Goal: Task Accomplishment & Management: Use online tool/utility

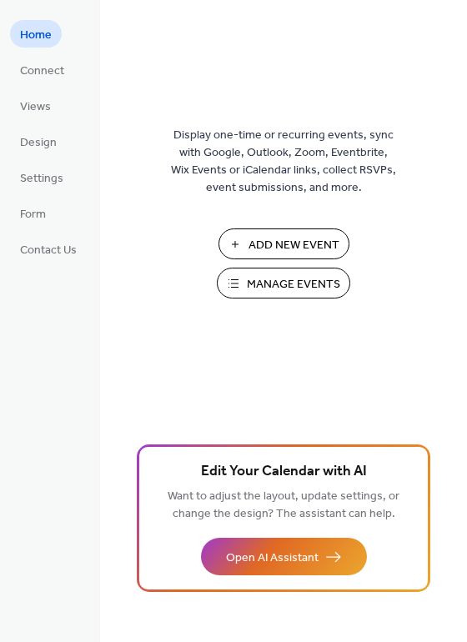
click at [295, 279] on span "Manage Events" at bounding box center [293, 285] width 93 height 18
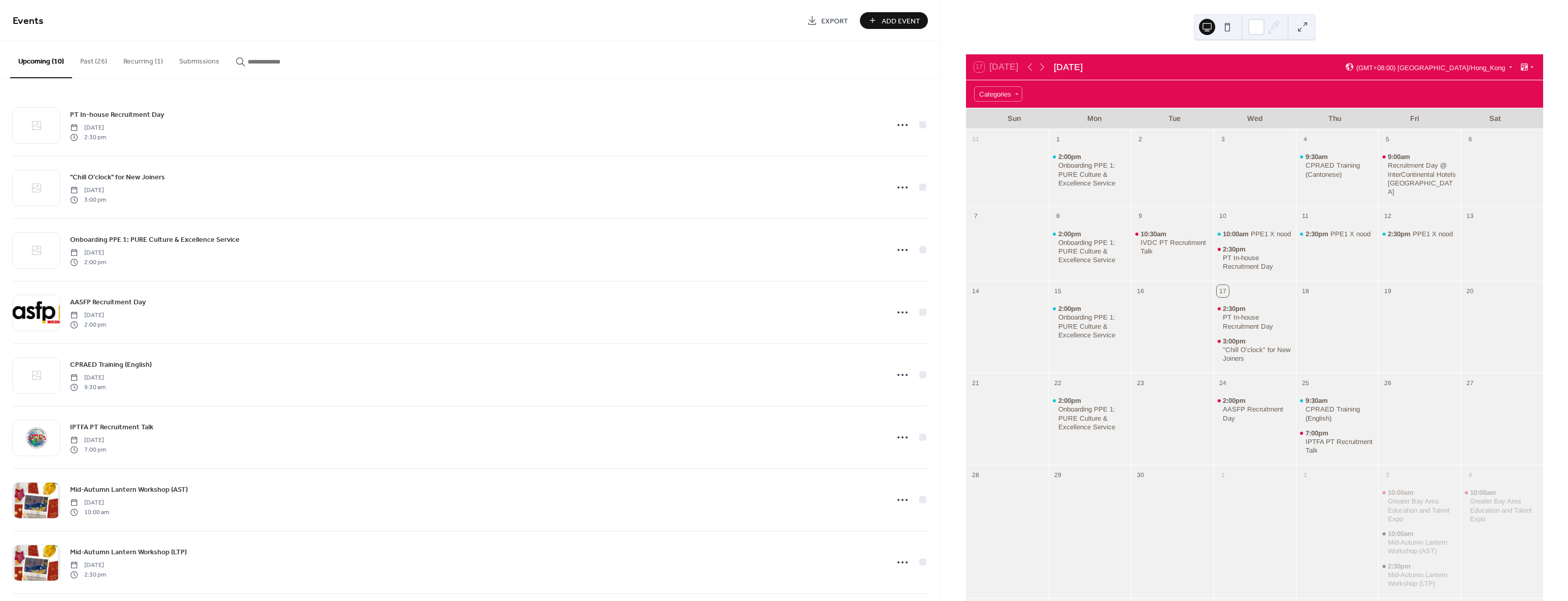
click at [88, 58] on button "Past (26)" at bounding box center [93, 59] width 43 height 36
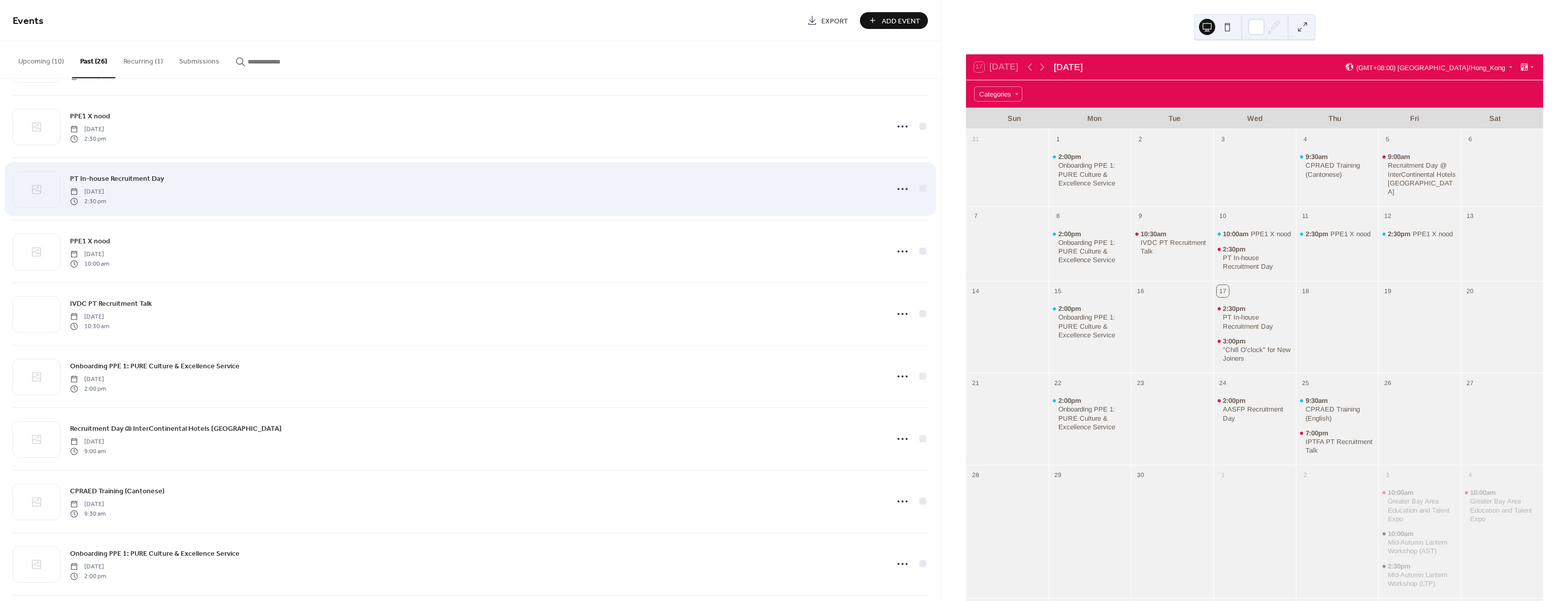
scroll to position [152, 0]
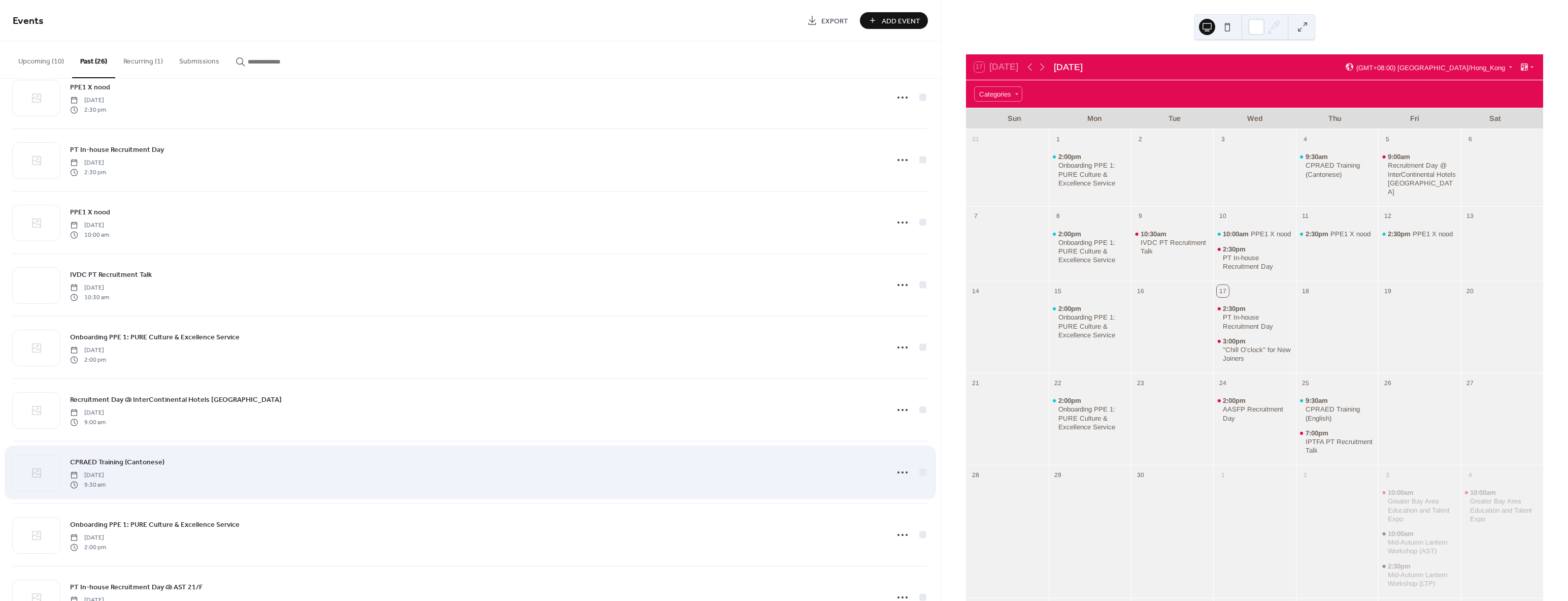
click at [268, 471] on div "CPRAED Training (Cantonese) [DATE] 9:30 am" at bounding box center [476, 472] width 812 height 32
click at [903, 476] on icon at bounding box center [902, 472] width 16 height 16
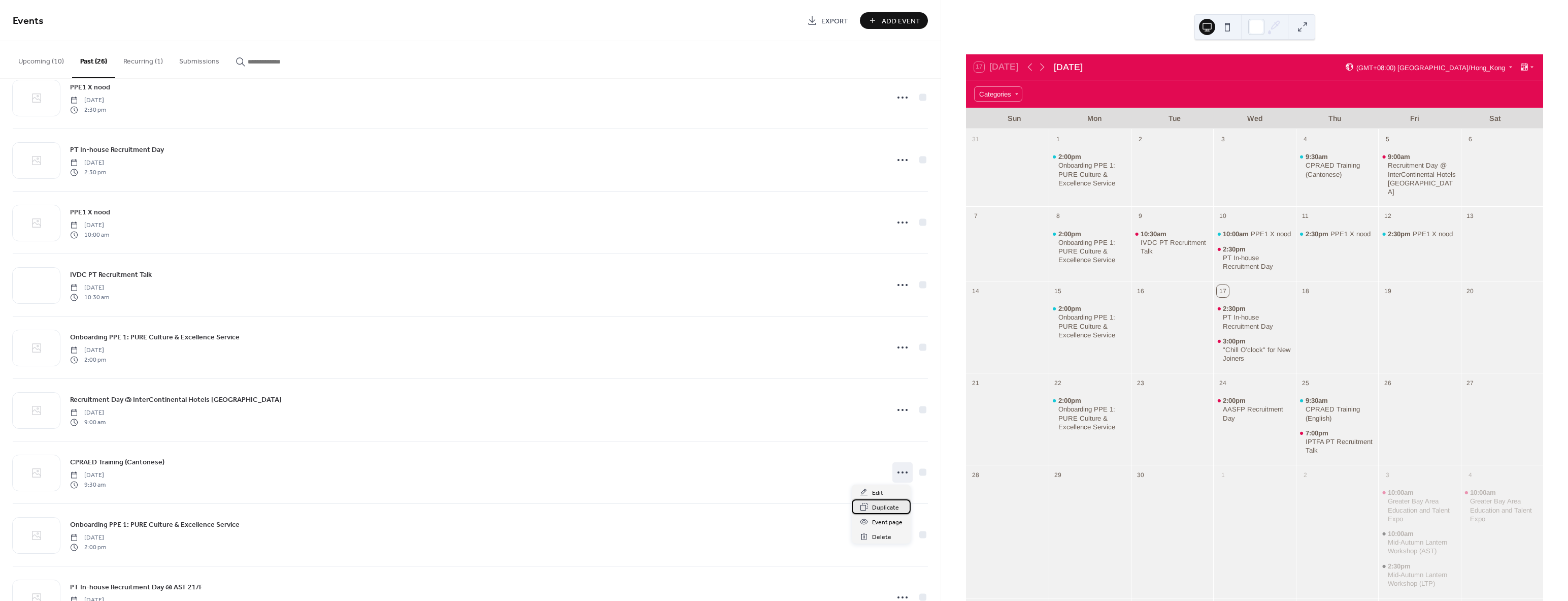
click at [885, 508] on span "Duplicate" at bounding box center [886, 508] width 27 height 11
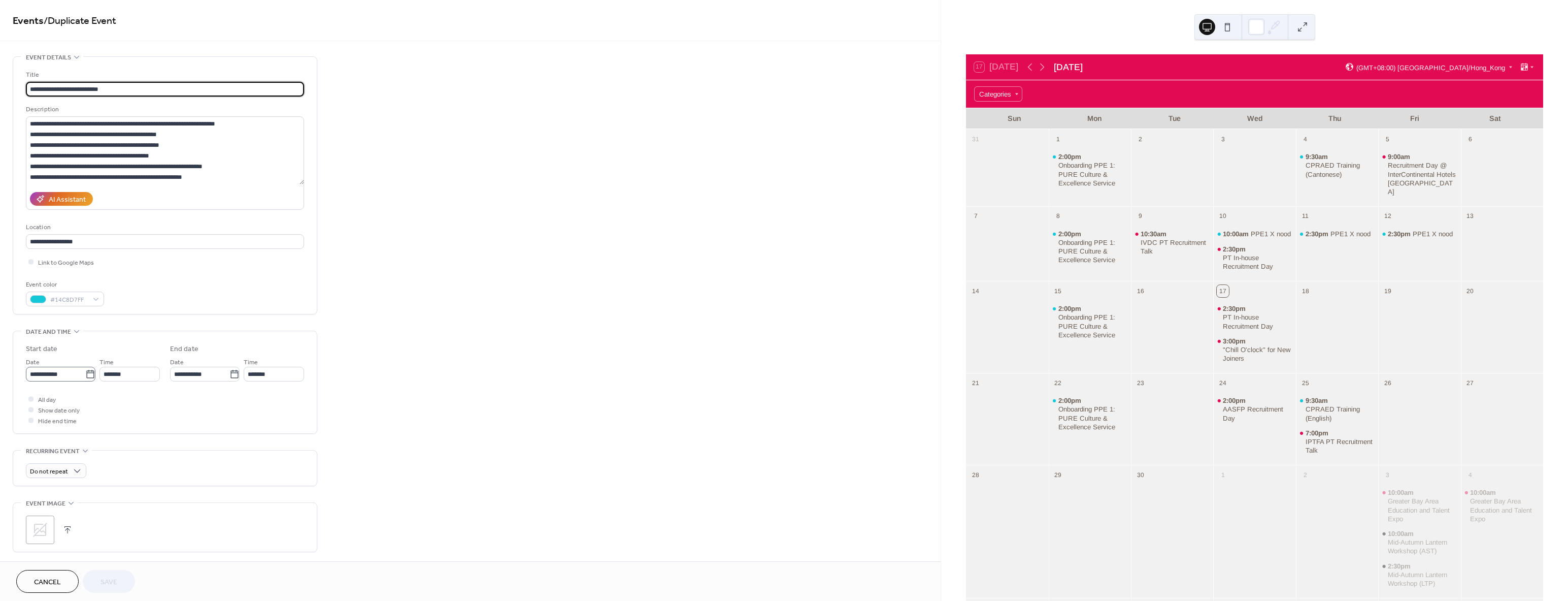
click at [87, 371] on icon at bounding box center [90, 374] width 10 height 10
click at [85, 371] on input "**********" at bounding box center [56, 374] width 60 height 15
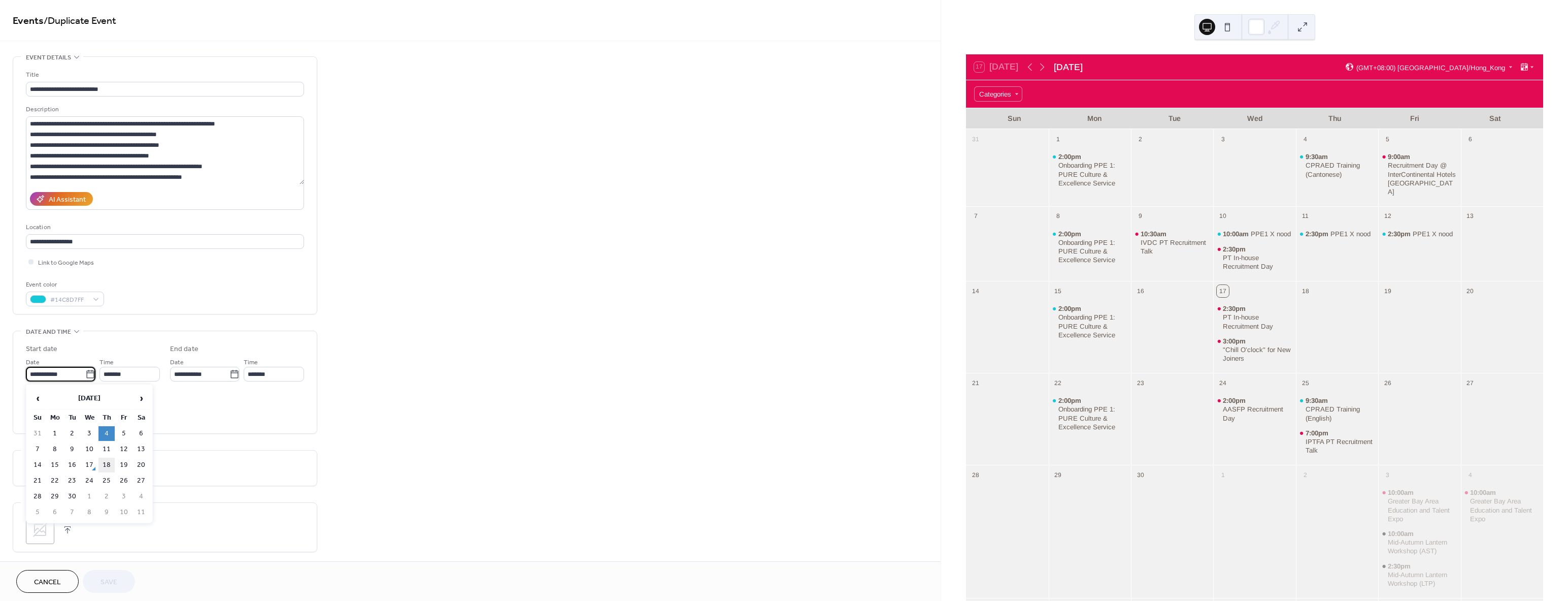
click at [105, 466] on td "18" at bounding box center [107, 465] width 16 height 15
type input "**********"
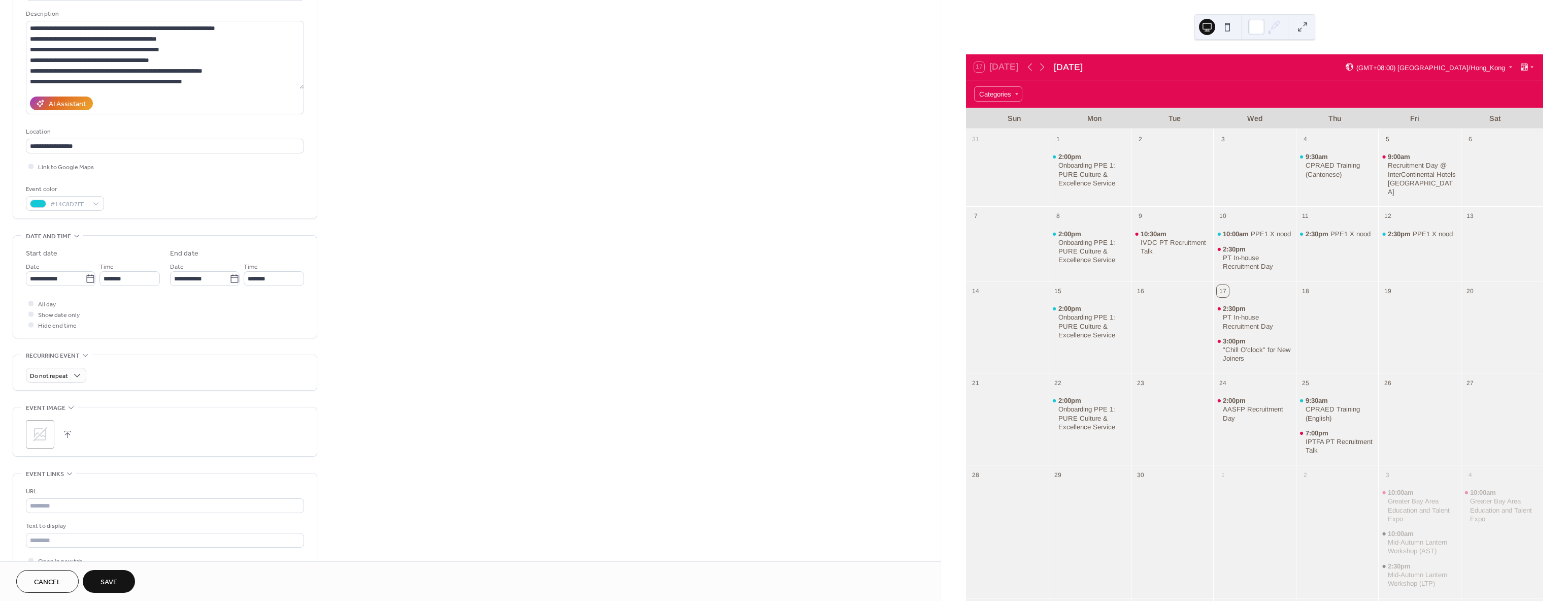
scroll to position [292, 0]
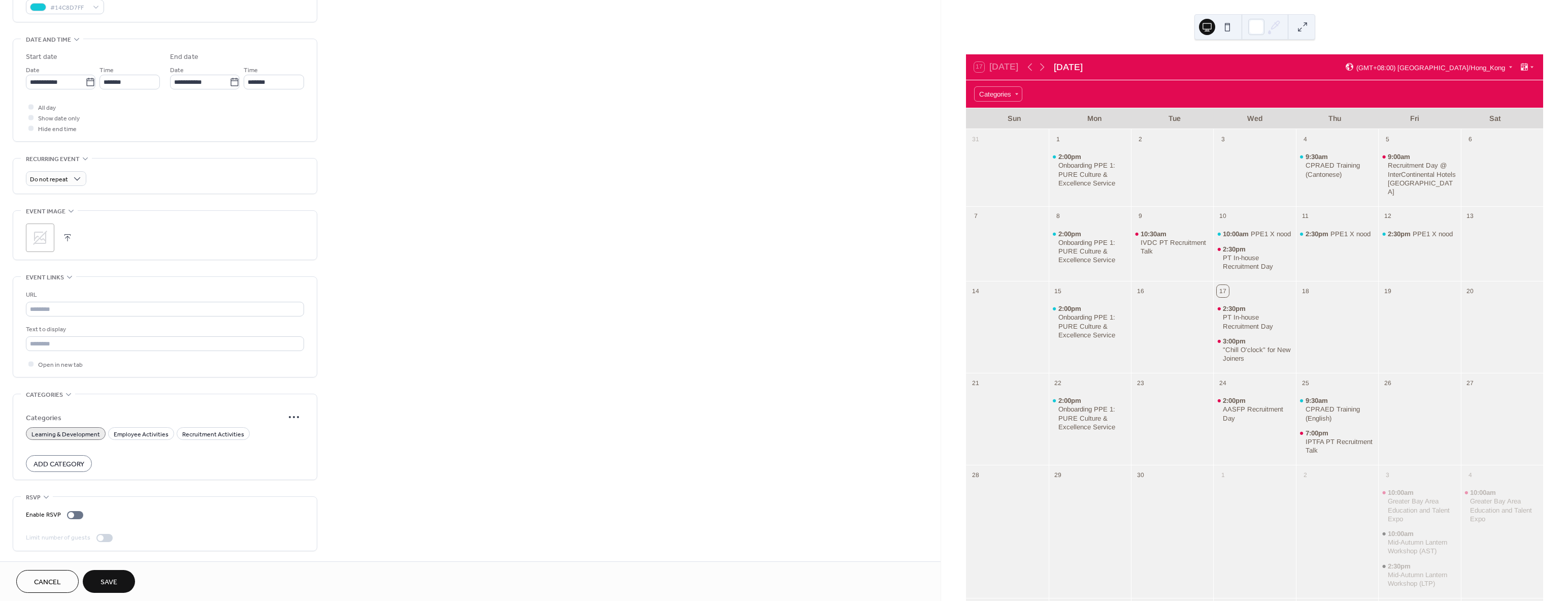
click at [110, 577] on span "Save" at bounding box center [109, 582] width 17 height 11
